Goal: Task Accomplishment & Management: Manage account settings

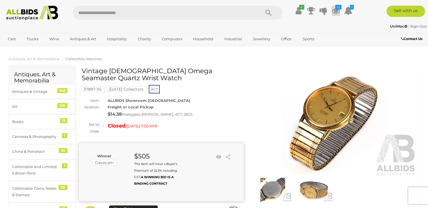
click at [335, 11] on icon at bounding box center [335, 11] width 8 height 10
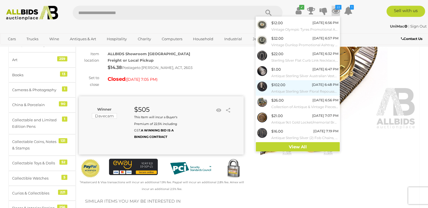
scroll to position [59, 0]
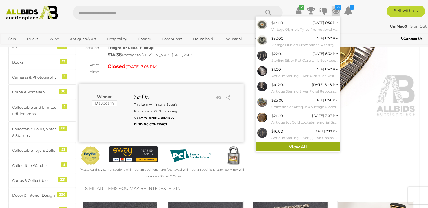
click at [295, 148] on link "View All" at bounding box center [298, 147] width 84 height 10
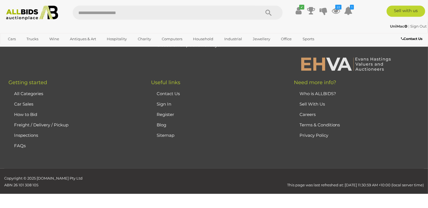
scroll to position [5203, 0]
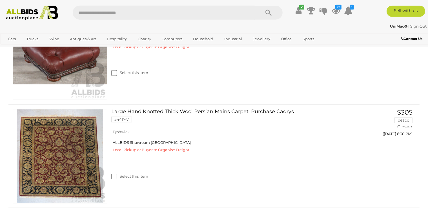
scroll to position [3211, 0]
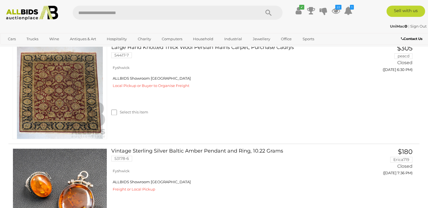
drag, startPoint x: 48, startPoint y: 94, endPoint x: 46, endPoint y: 92, distance: 3.4
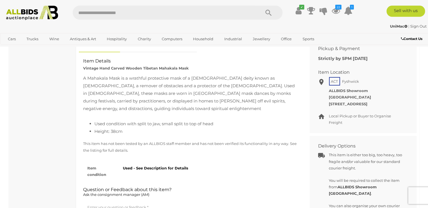
scroll to position [327, 0]
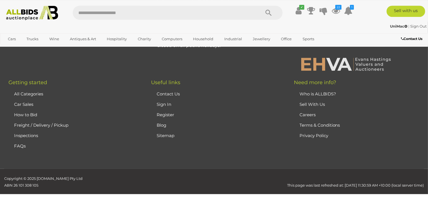
scroll to position [5233, 0]
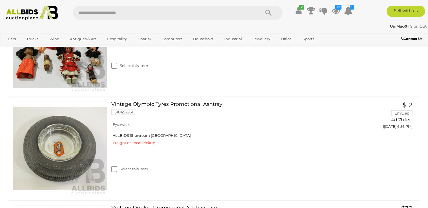
scroll to position [0, 0]
